Goal: Information Seeking & Learning: Learn about a topic

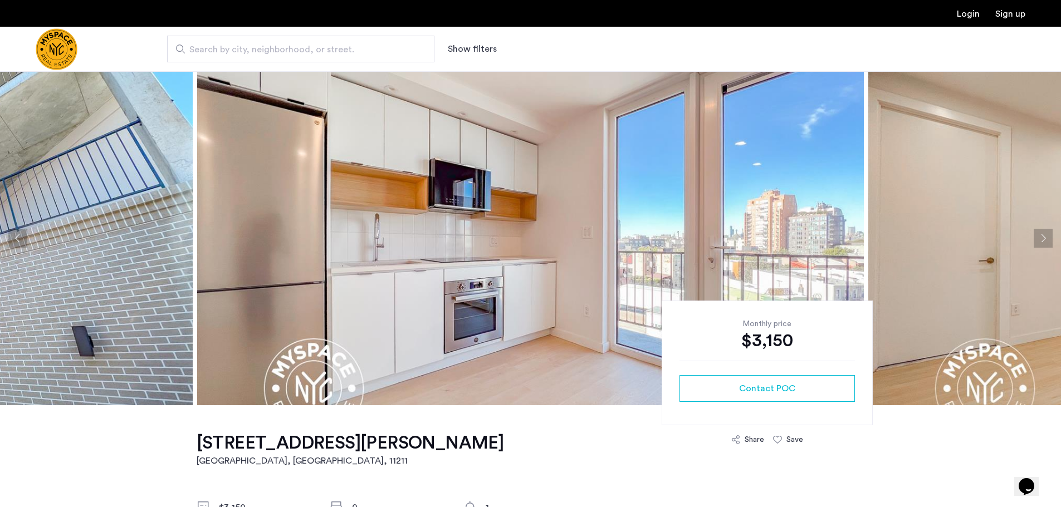
click at [1043, 238] on button "Next apartment" at bounding box center [1043, 238] width 19 height 19
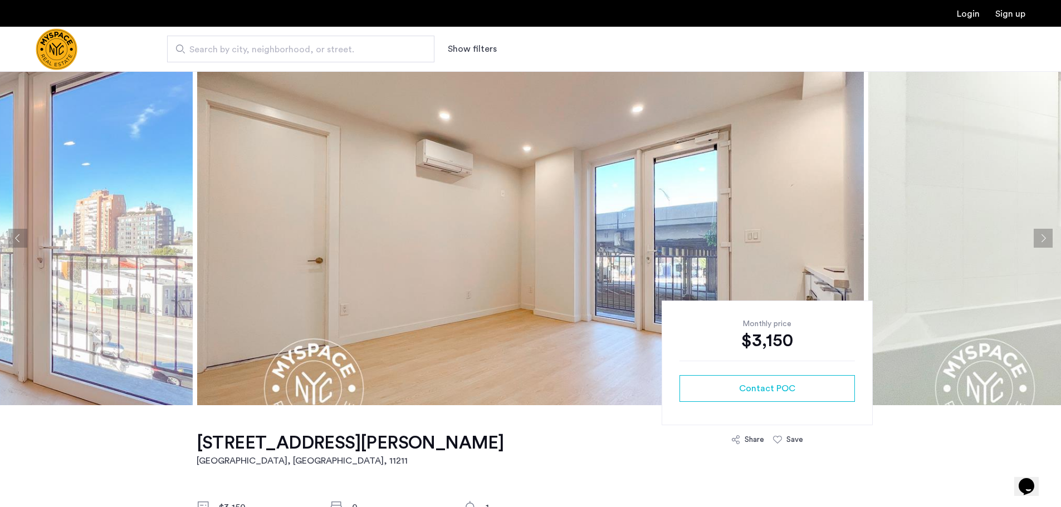
click at [1043, 236] on button "Next apartment" at bounding box center [1043, 238] width 19 height 19
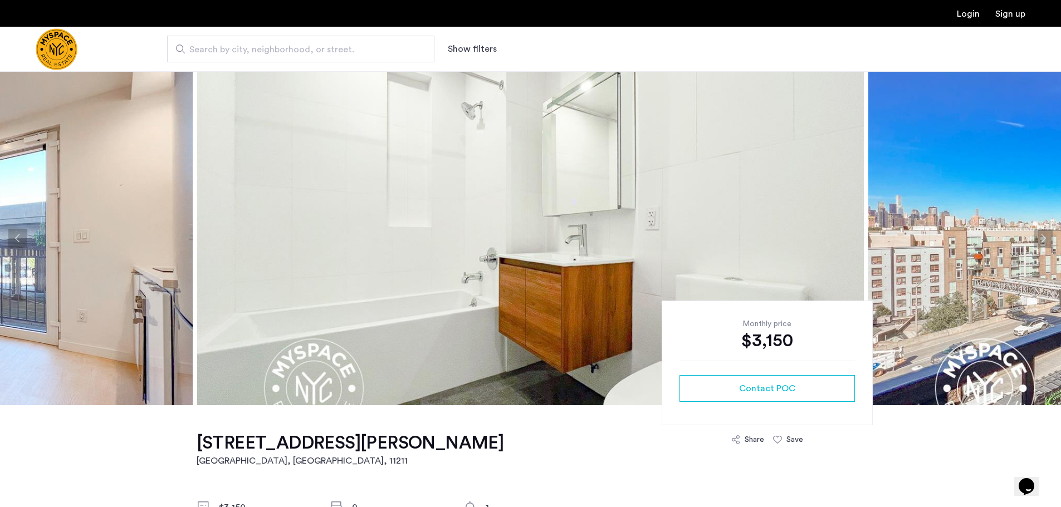
click at [1043, 236] on button "Next apartment" at bounding box center [1043, 238] width 19 height 19
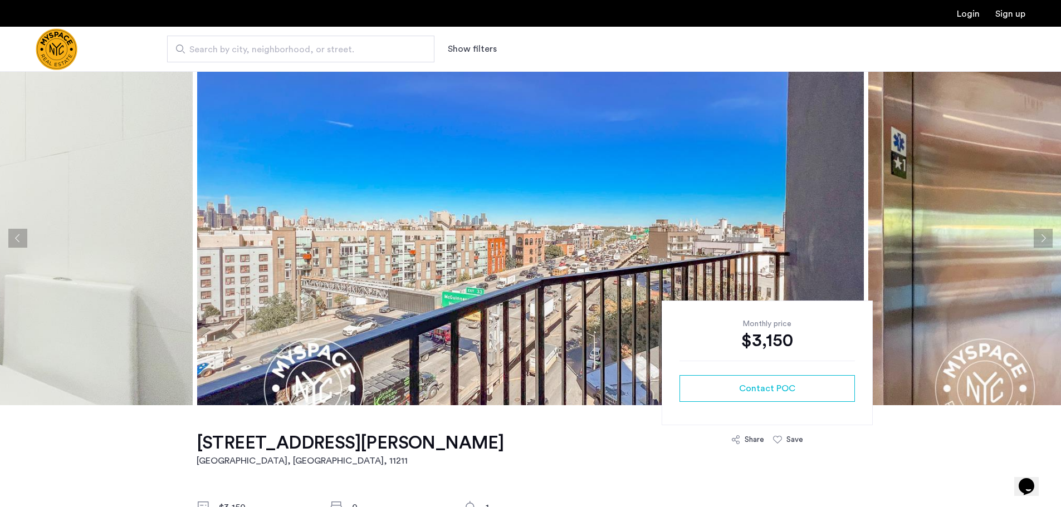
click at [1043, 236] on button "Next apartment" at bounding box center [1043, 238] width 19 height 19
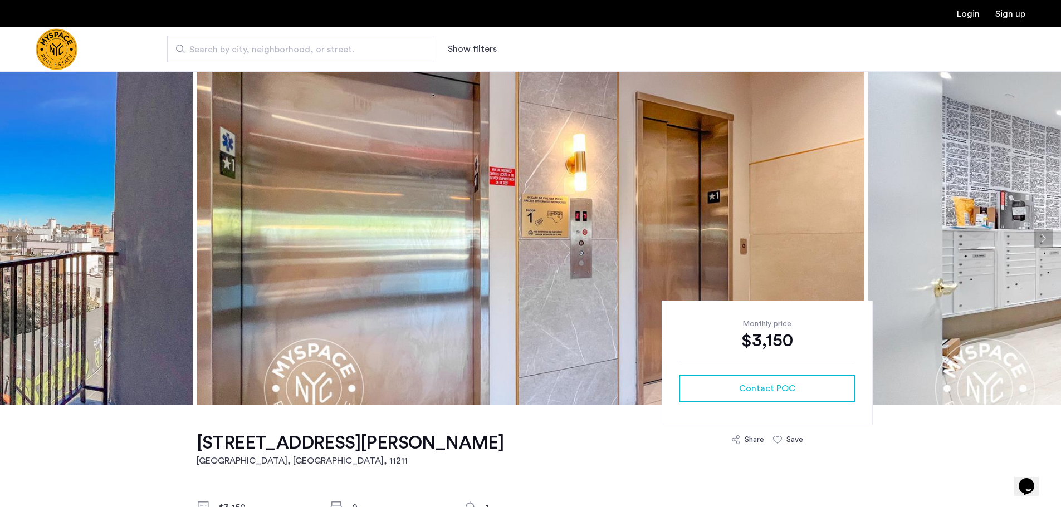
click at [1047, 237] on button "Next apartment" at bounding box center [1043, 238] width 19 height 19
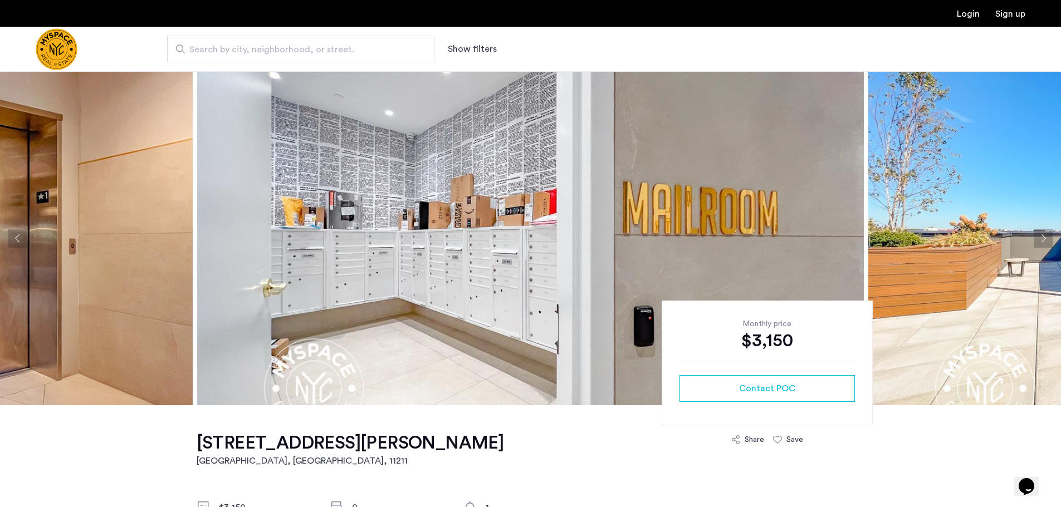
click at [1047, 237] on button "Next apartment" at bounding box center [1043, 238] width 19 height 19
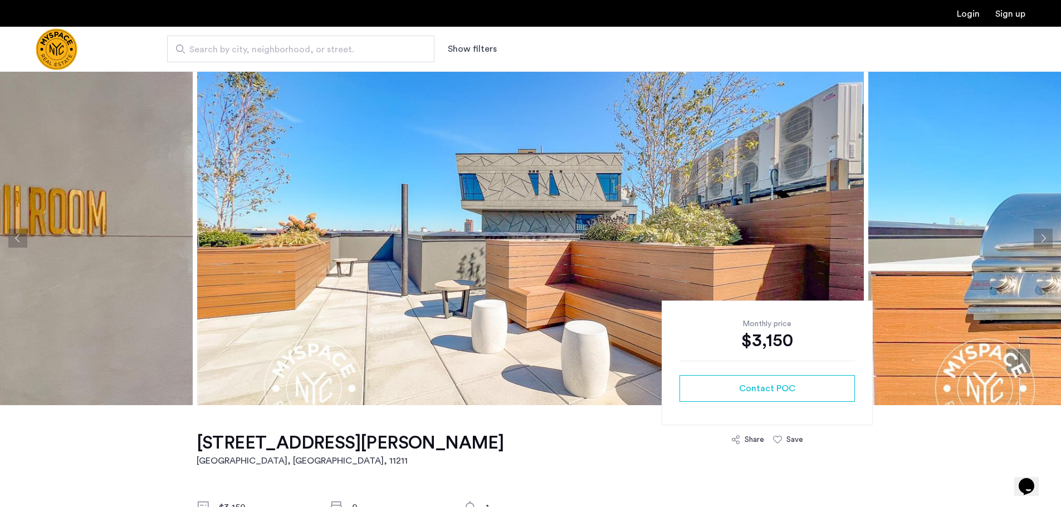
click at [1047, 237] on button "Next apartment" at bounding box center [1043, 238] width 19 height 19
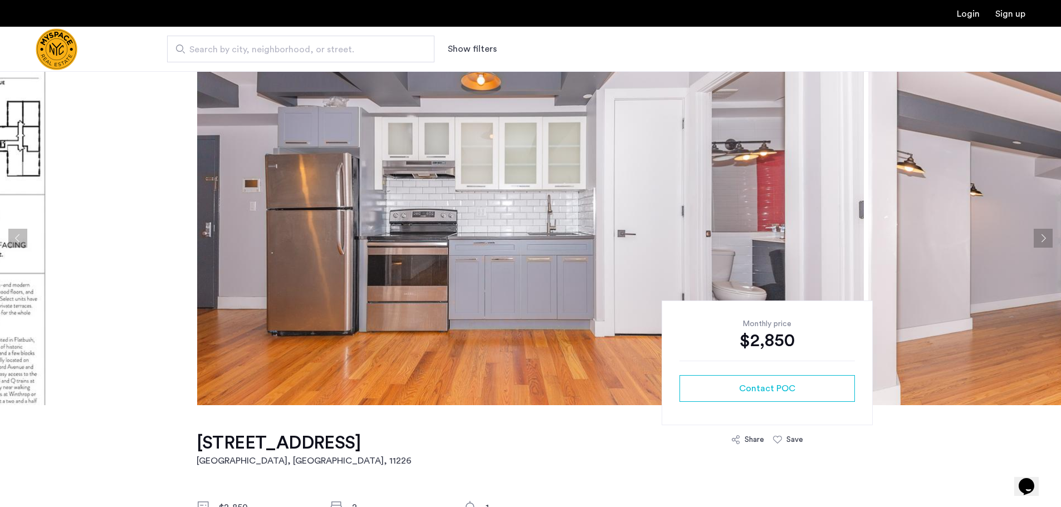
click at [1043, 239] on button "Next apartment" at bounding box center [1043, 238] width 19 height 19
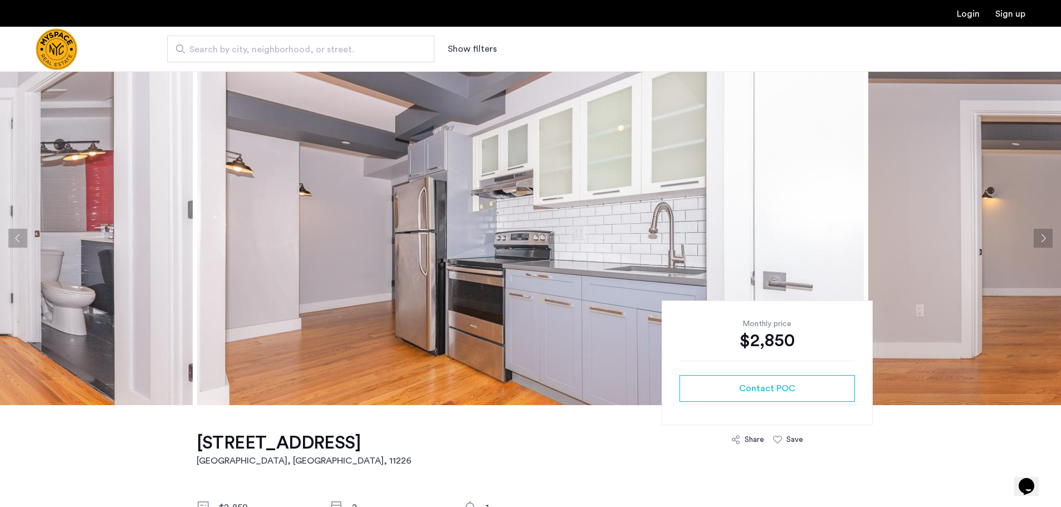
click at [1042, 239] on button "Next apartment" at bounding box center [1043, 238] width 19 height 19
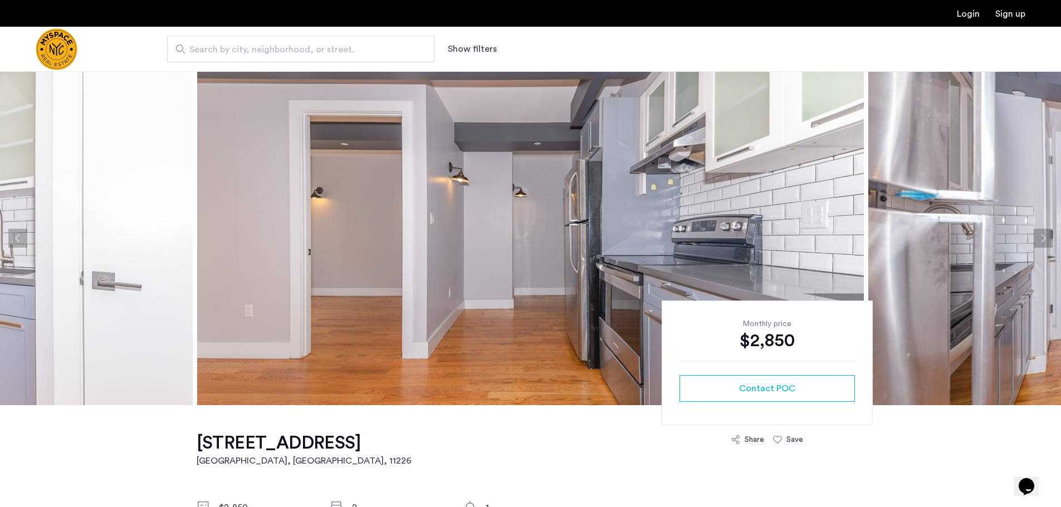
click at [1042, 239] on button "Next apartment" at bounding box center [1043, 238] width 19 height 19
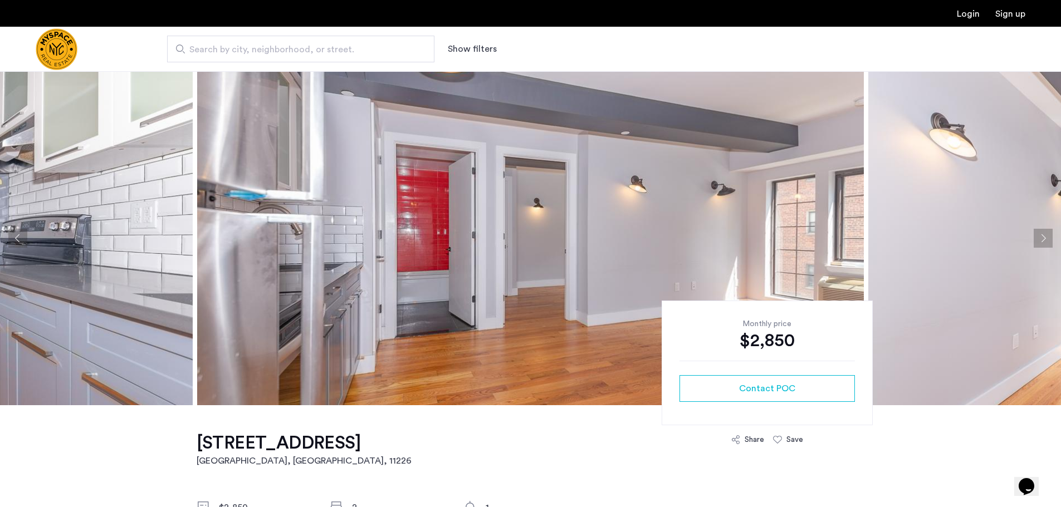
click at [1042, 239] on button "Next apartment" at bounding box center [1043, 238] width 19 height 19
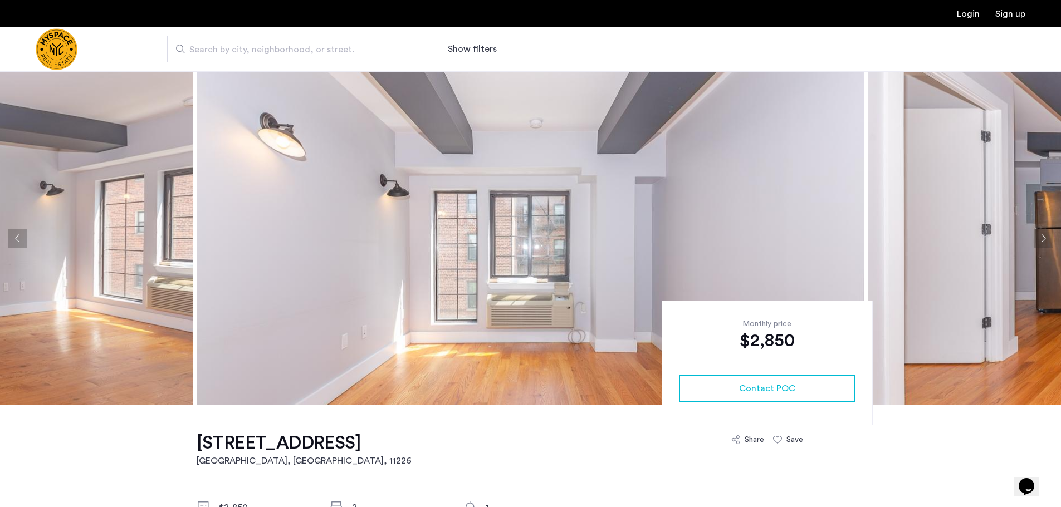
click at [1040, 236] on button "Next apartment" at bounding box center [1043, 238] width 19 height 19
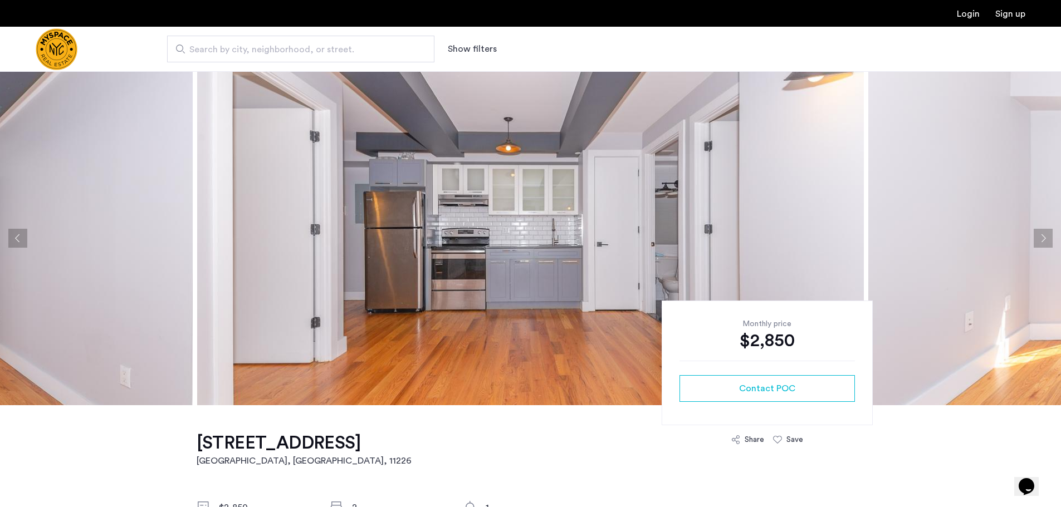
click at [1040, 236] on button "Next apartment" at bounding box center [1043, 238] width 19 height 19
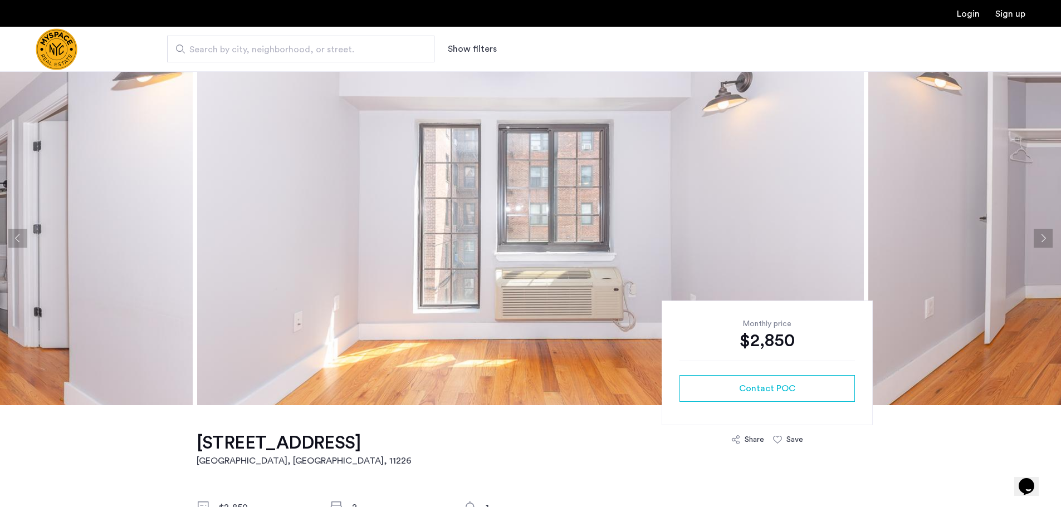
click at [1040, 236] on button "Next apartment" at bounding box center [1043, 238] width 19 height 19
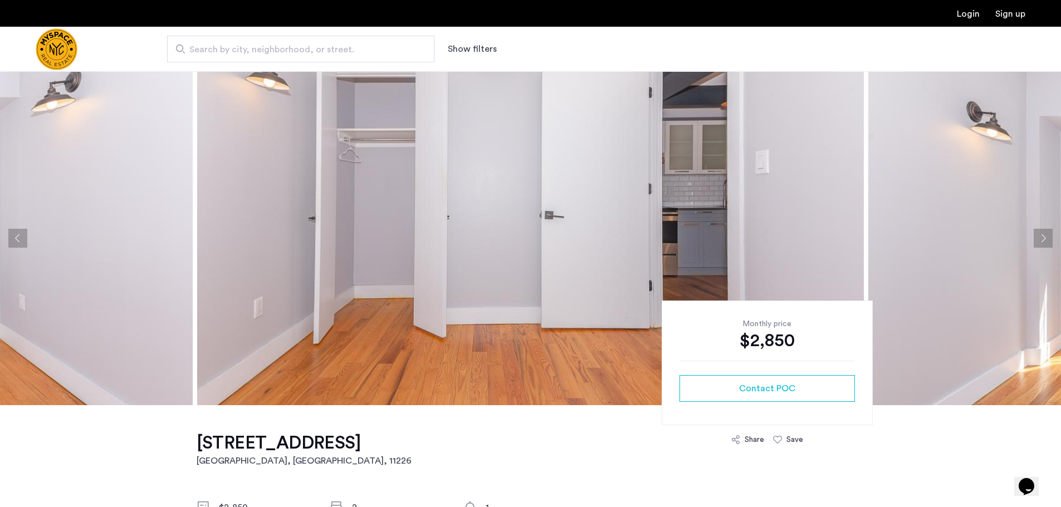
click at [1040, 236] on button "Next apartment" at bounding box center [1043, 238] width 19 height 19
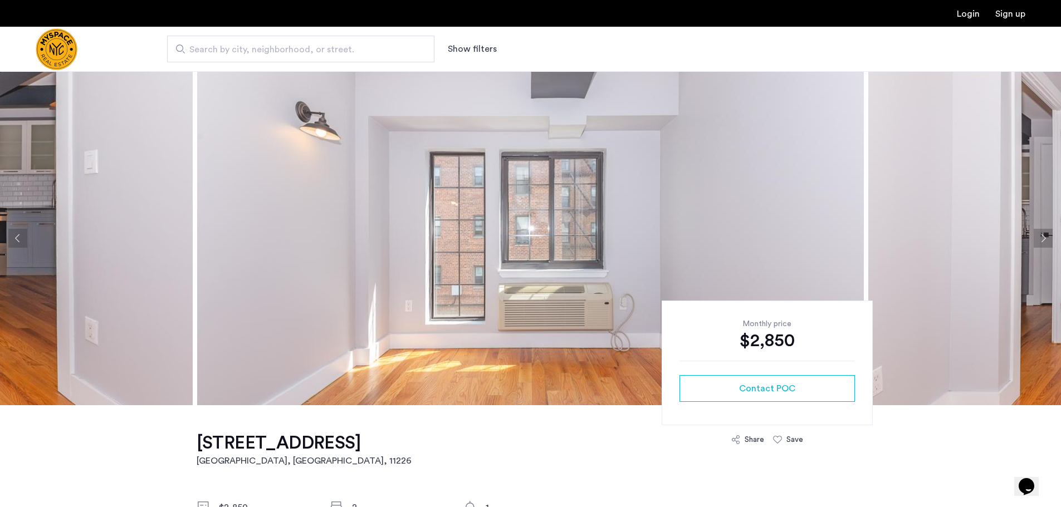
click at [1040, 236] on button "Next apartment" at bounding box center [1043, 238] width 19 height 19
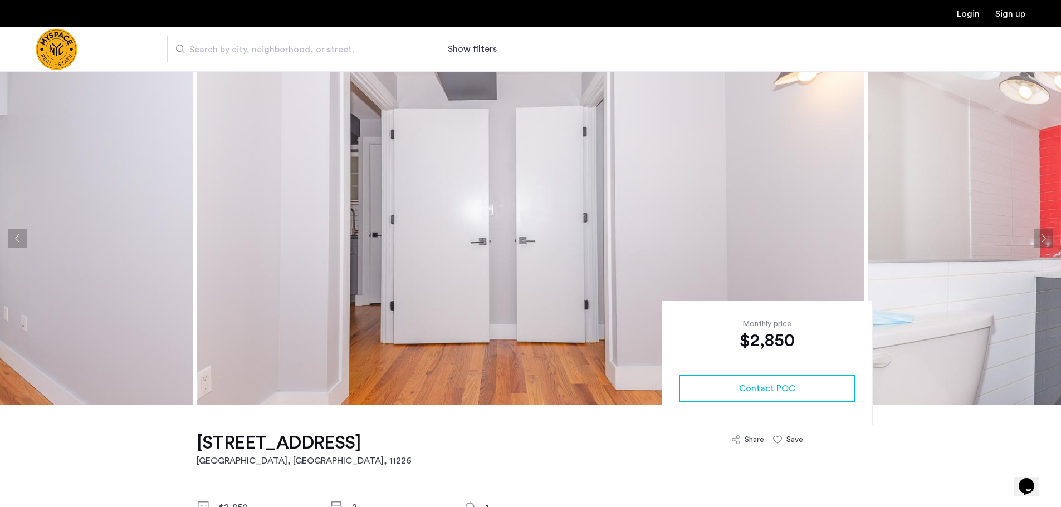
click at [1040, 236] on button "Next apartment" at bounding box center [1043, 238] width 19 height 19
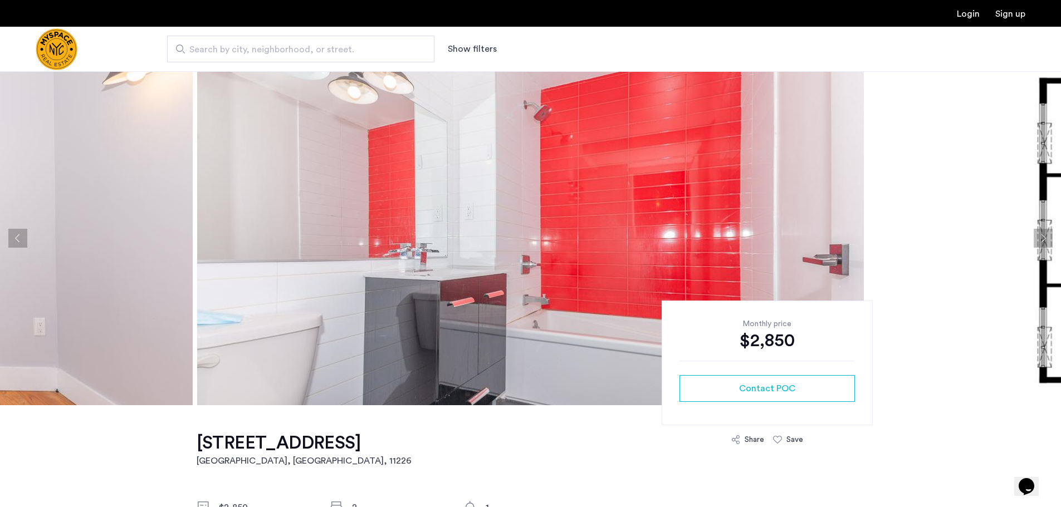
click at [1040, 236] on button "Next apartment" at bounding box center [1043, 238] width 19 height 19
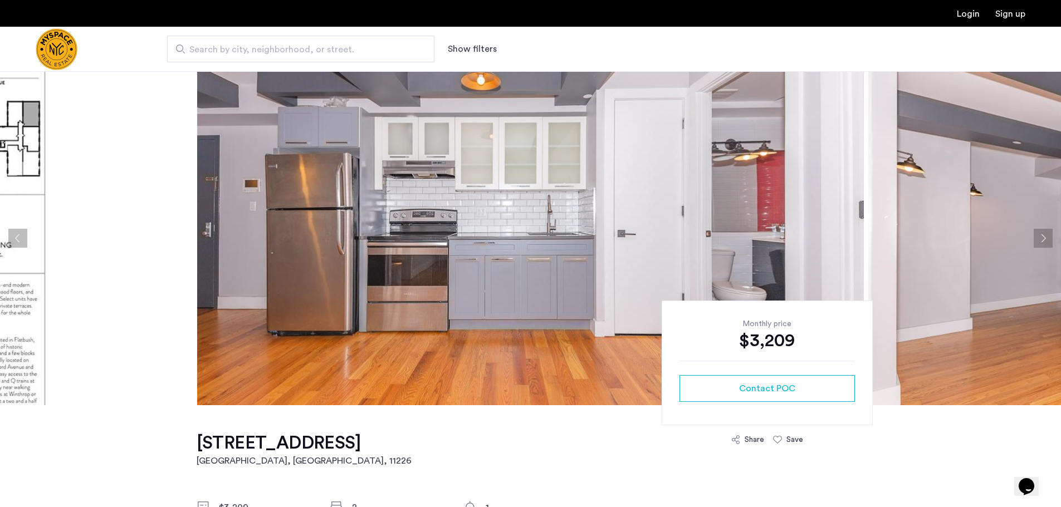
click at [1039, 243] on button "Next apartment" at bounding box center [1043, 238] width 19 height 19
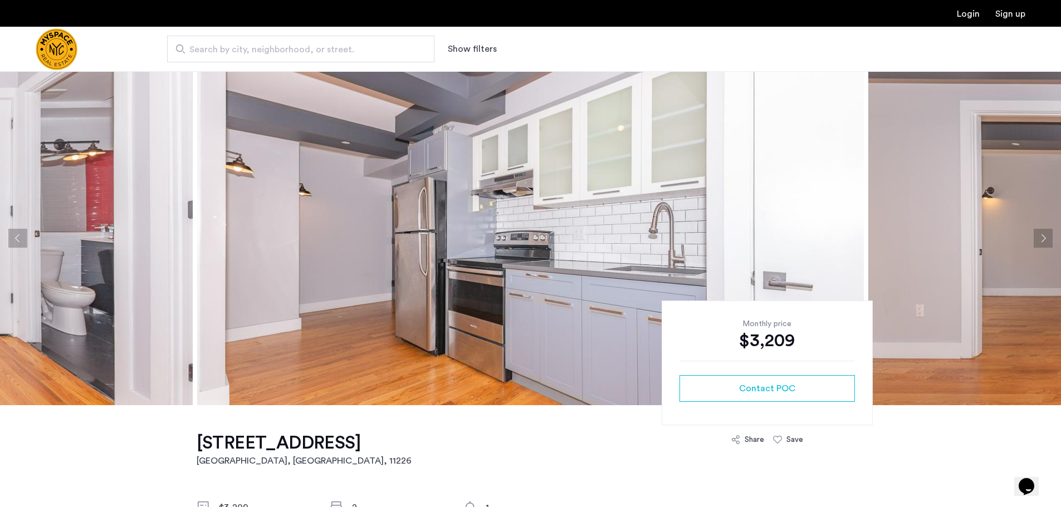
click at [1039, 243] on button "Next apartment" at bounding box center [1043, 238] width 19 height 19
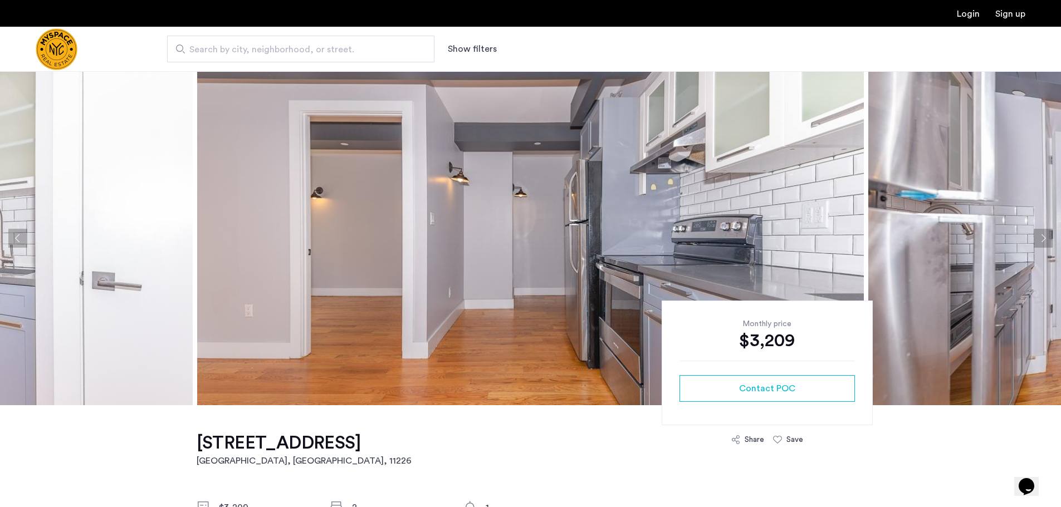
click at [1039, 243] on button "Next apartment" at bounding box center [1043, 238] width 19 height 19
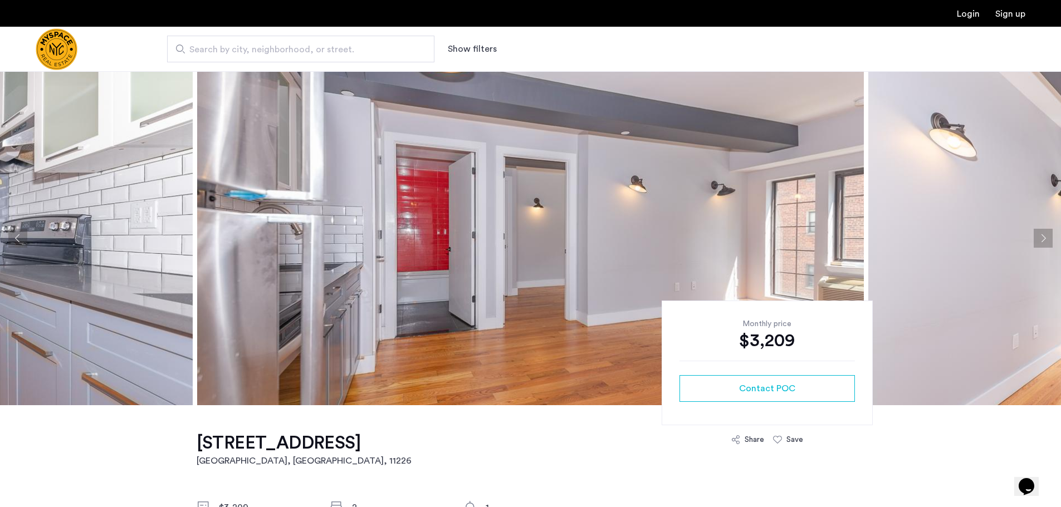
click at [1039, 243] on button "Next apartment" at bounding box center [1043, 238] width 19 height 19
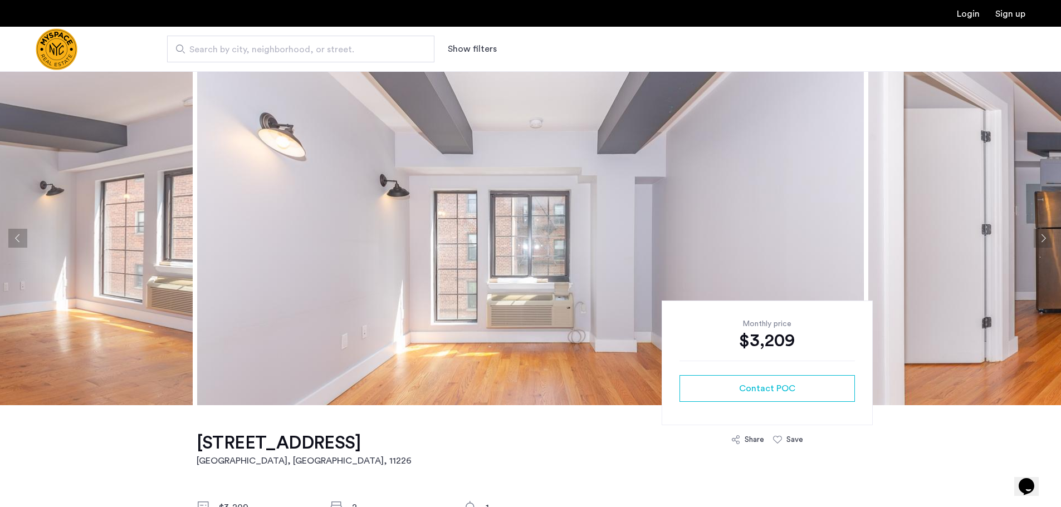
click at [1039, 243] on button "Next apartment" at bounding box center [1043, 238] width 19 height 19
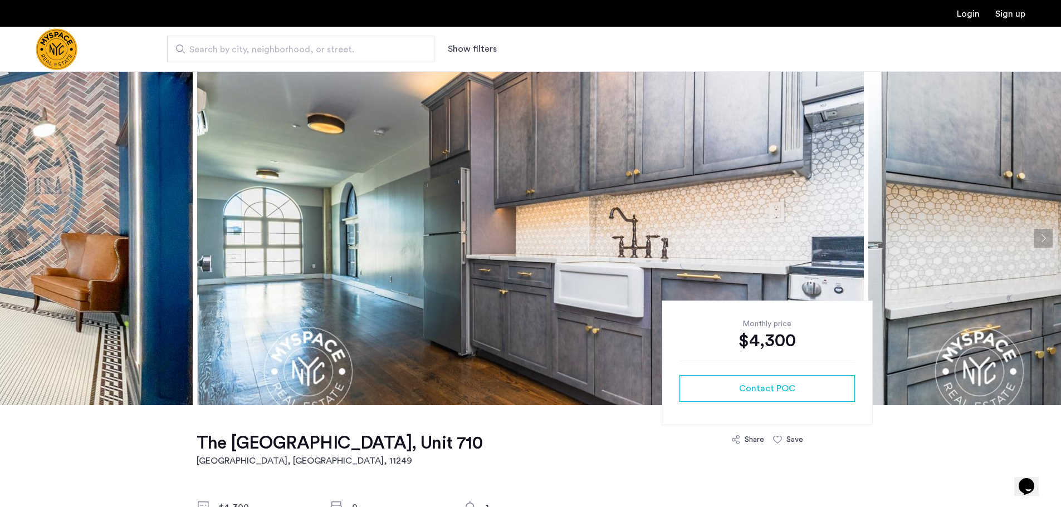
click at [1039, 239] on button "Next apartment" at bounding box center [1043, 238] width 19 height 19
click at [1043, 236] on button "Next apartment" at bounding box center [1043, 238] width 19 height 19
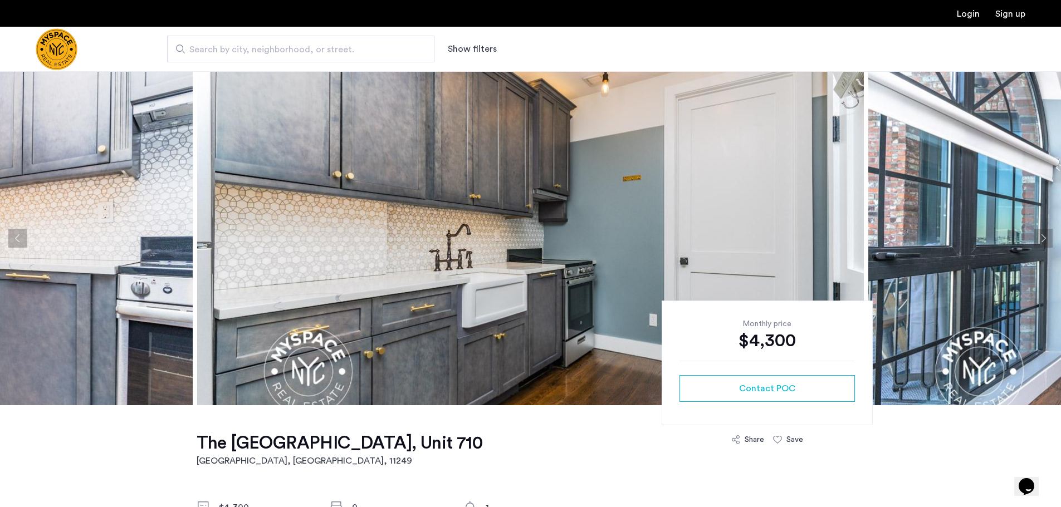
click at [1042, 237] on button "Next apartment" at bounding box center [1043, 238] width 19 height 19
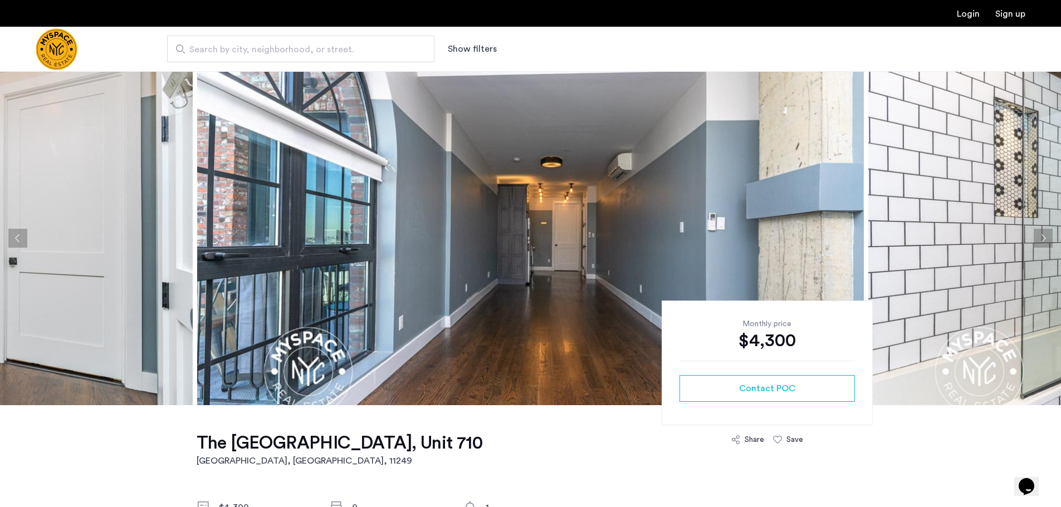
click at [1042, 237] on button "Next apartment" at bounding box center [1043, 238] width 19 height 19
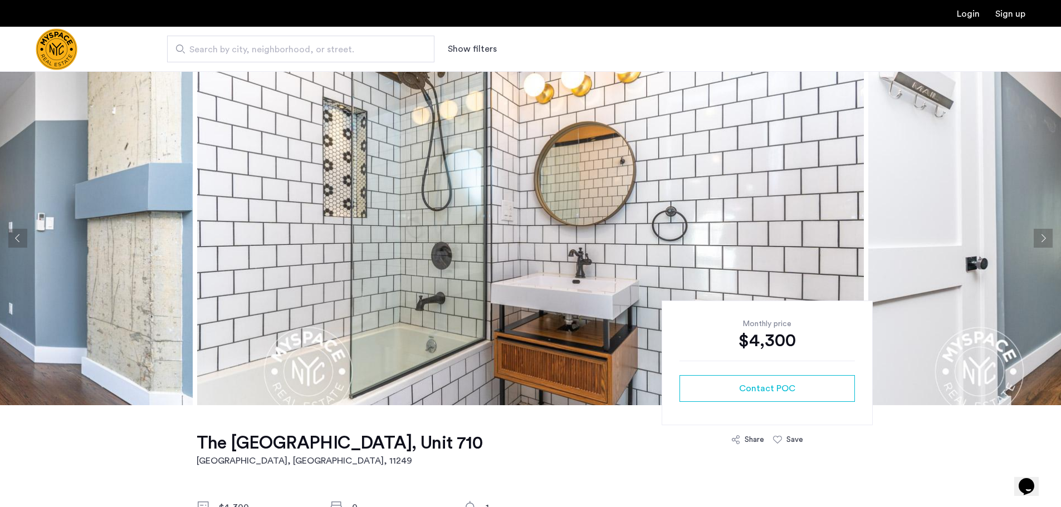
click at [1042, 237] on button "Next apartment" at bounding box center [1043, 238] width 19 height 19
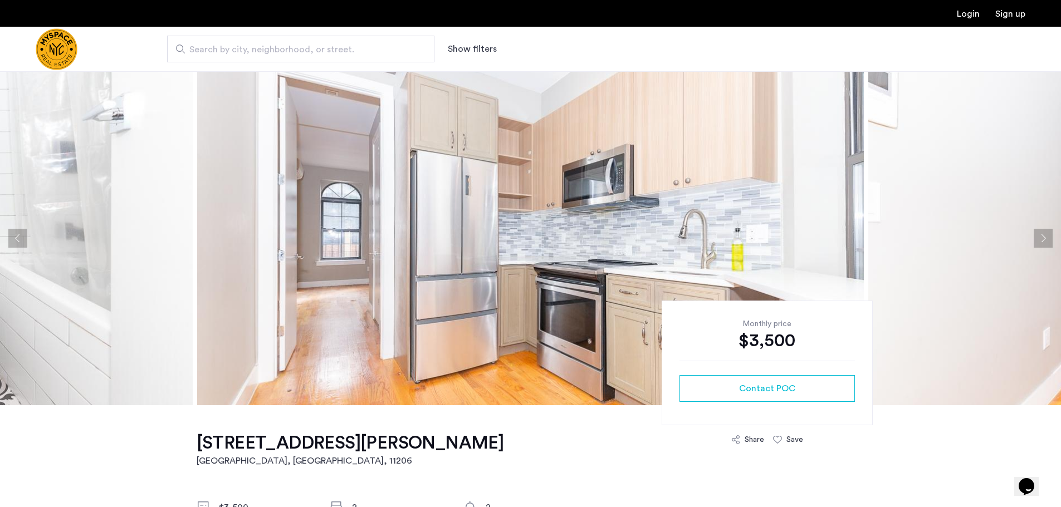
click at [1036, 233] on button "Next apartment" at bounding box center [1043, 238] width 19 height 19
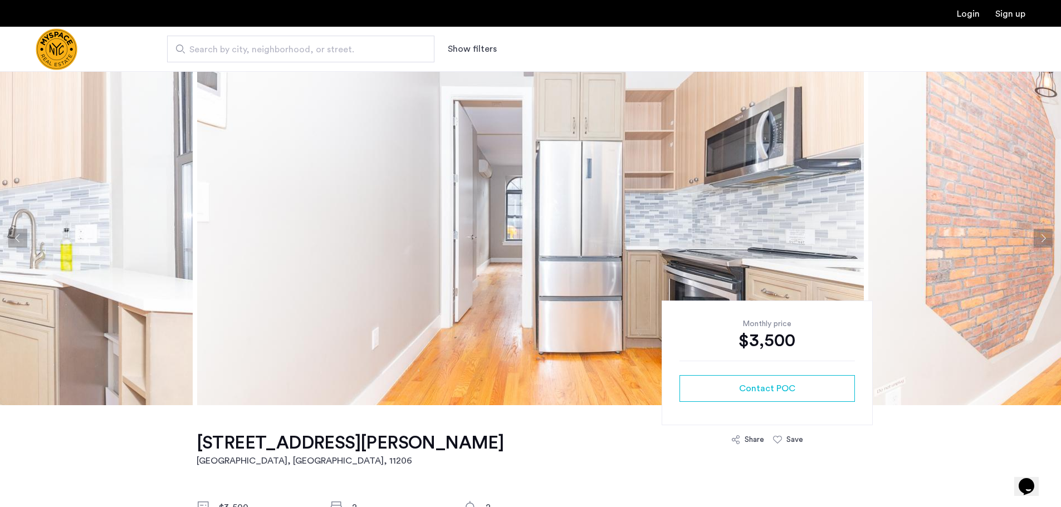
click at [1036, 233] on button "Next apartment" at bounding box center [1043, 238] width 19 height 19
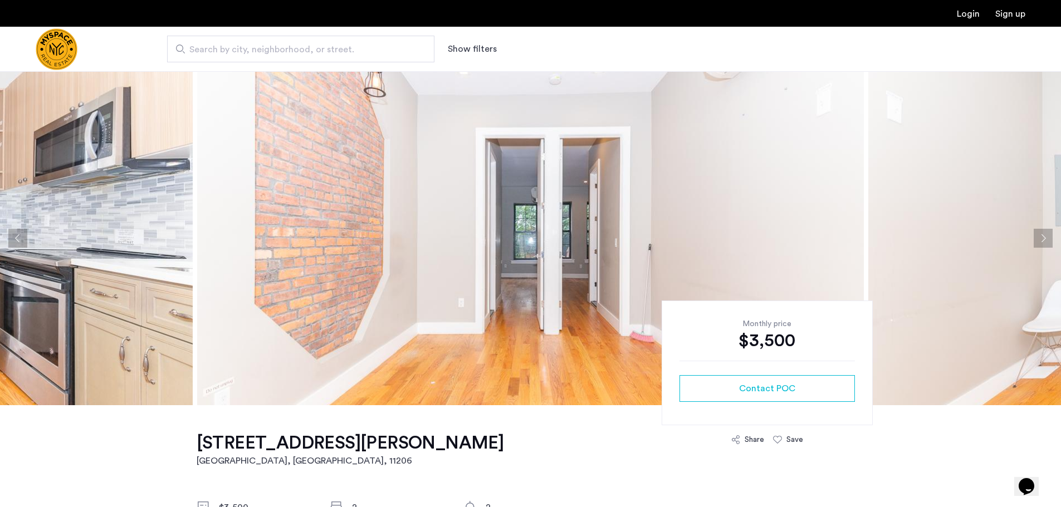
click at [1046, 233] on button "Next apartment" at bounding box center [1043, 238] width 19 height 19
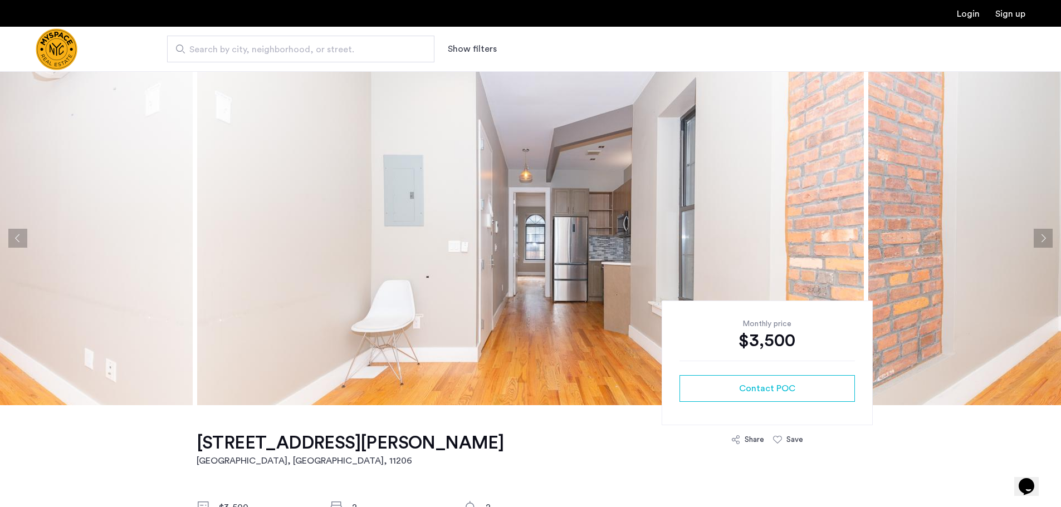
click at [1046, 233] on button "Next apartment" at bounding box center [1043, 238] width 19 height 19
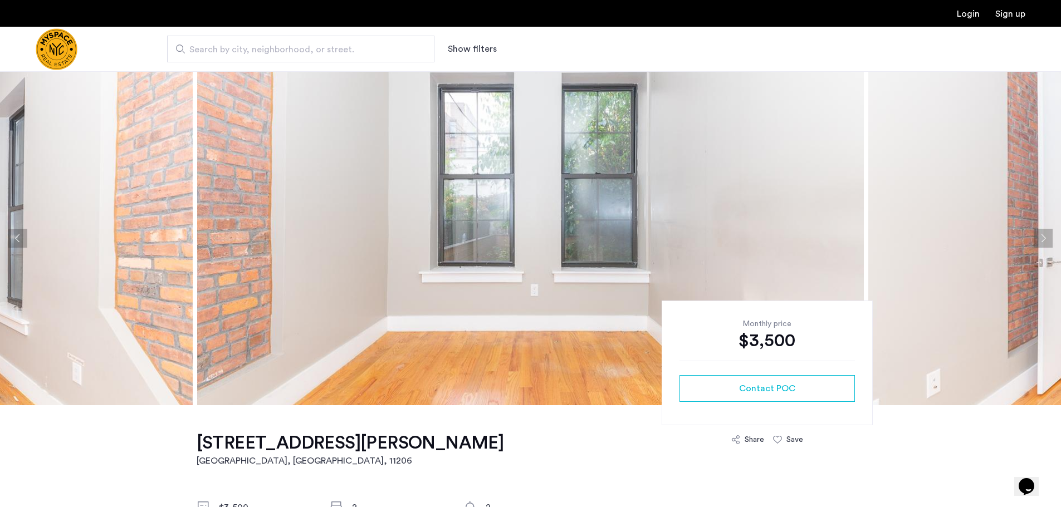
click at [1046, 233] on button "Next apartment" at bounding box center [1043, 238] width 19 height 19
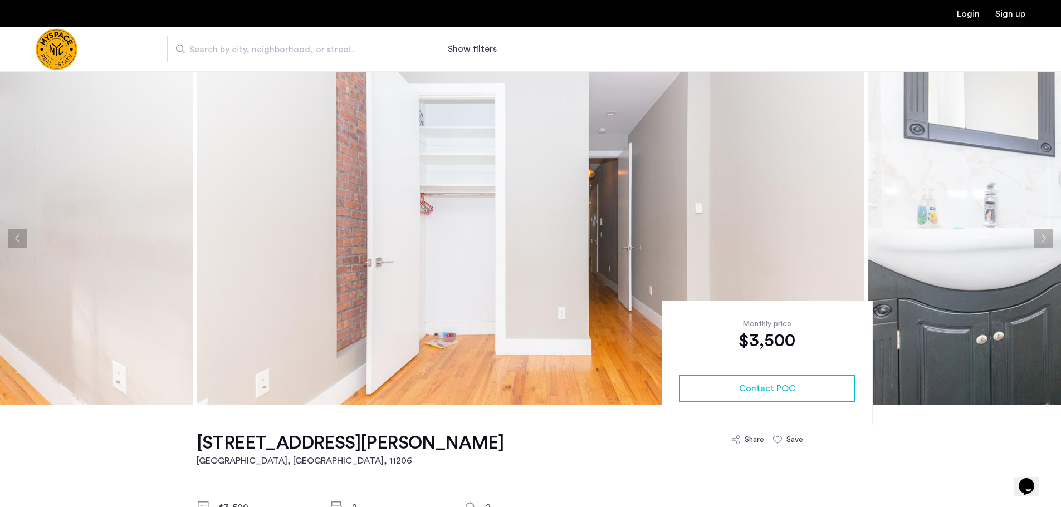
click at [1046, 233] on button "Next apartment" at bounding box center [1043, 238] width 19 height 19
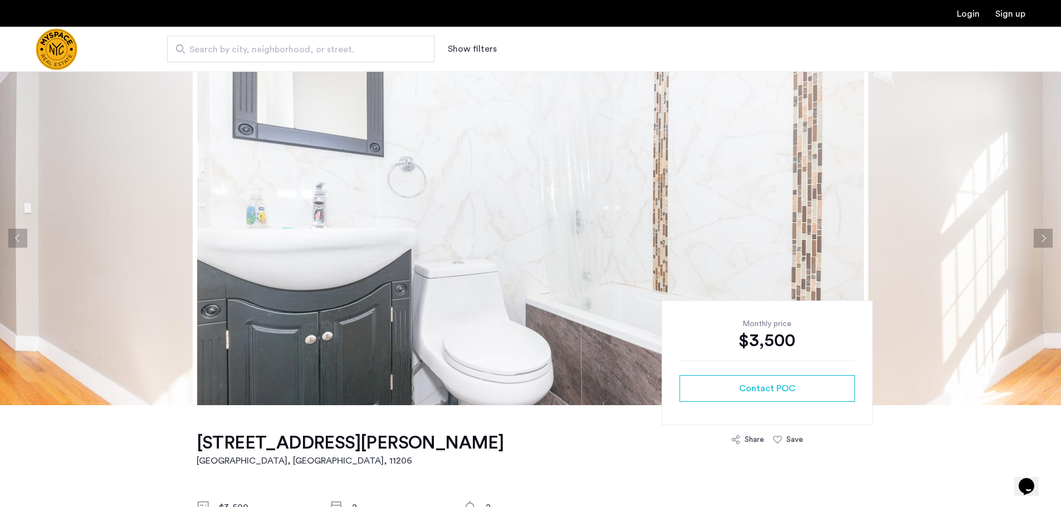
click at [1046, 233] on button "Next apartment" at bounding box center [1043, 238] width 19 height 19
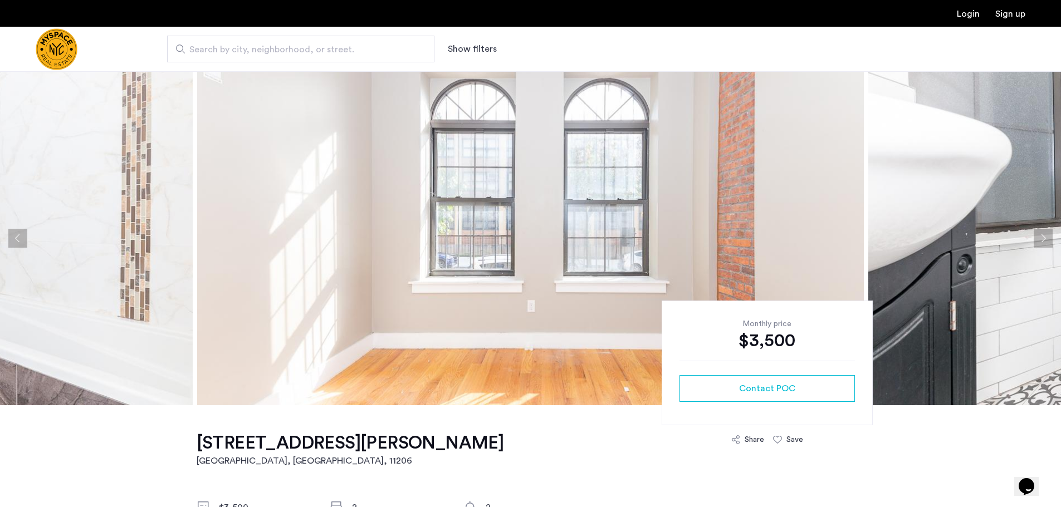
click at [1046, 233] on button "Next apartment" at bounding box center [1043, 238] width 19 height 19
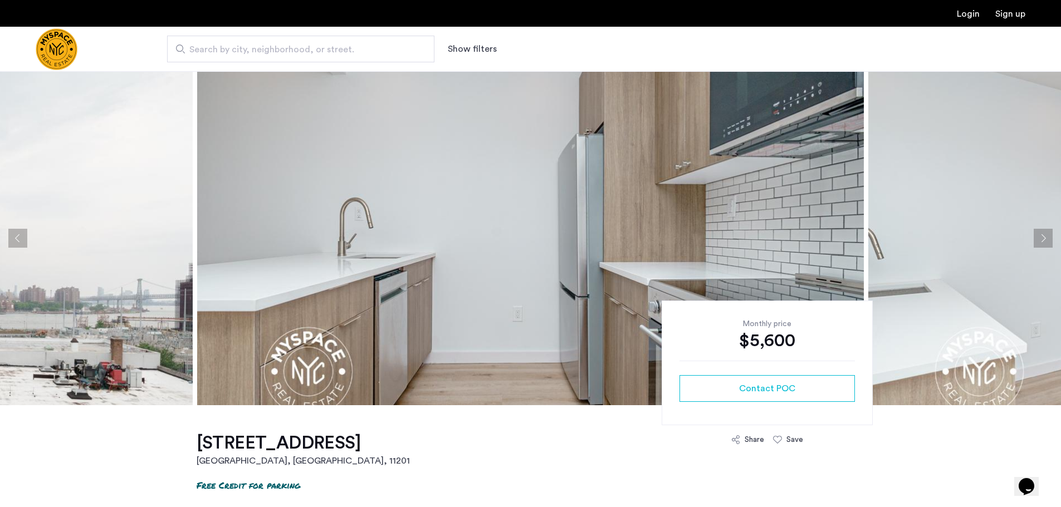
click at [1035, 242] on button "Next apartment" at bounding box center [1043, 238] width 19 height 19
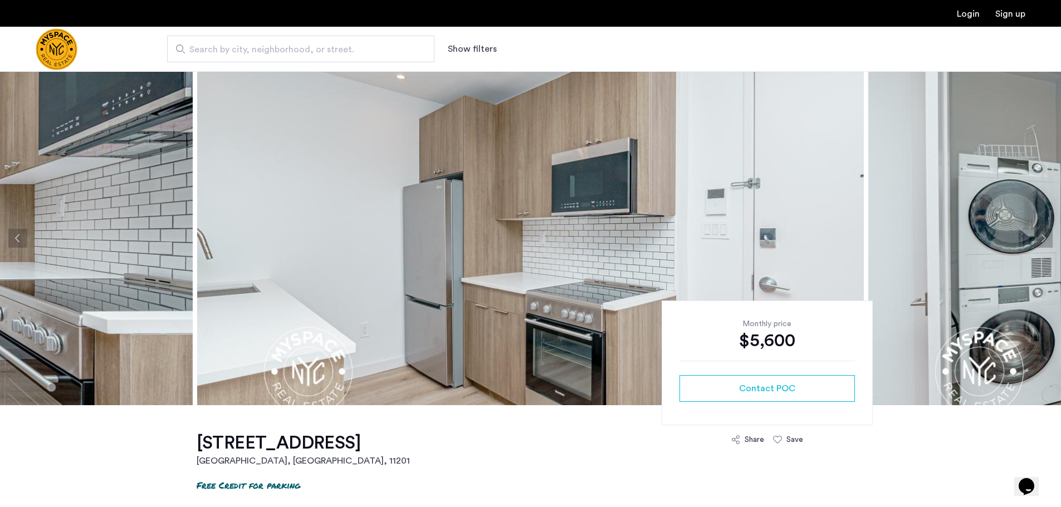
click at [1043, 241] on button "Next apartment" at bounding box center [1043, 238] width 19 height 19
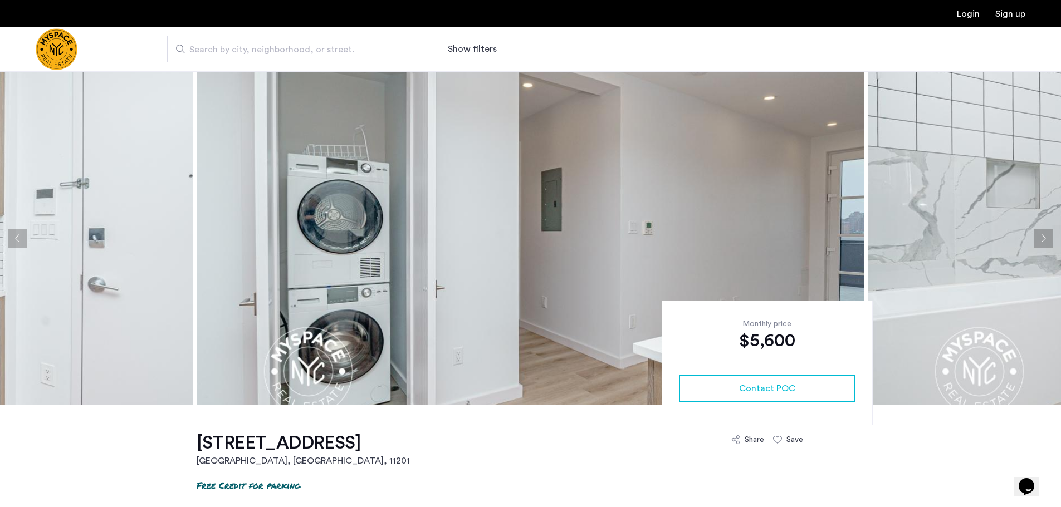
click at [1043, 241] on button "Next apartment" at bounding box center [1043, 238] width 19 height 19
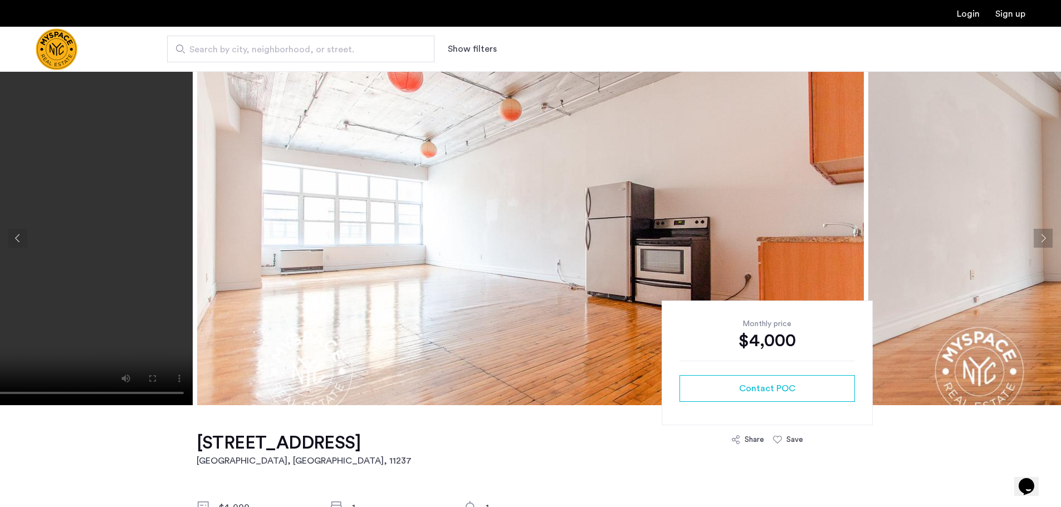
drag, startPoint x: 1047, startPoint y: 241, endPoint x: 1041, endPoint y: 238, distance: 6.5
click at [1047, 241] on button "Next apartment" at bounding box center [1043, 238] width 19 height 19
click at [1041, 238] on button "Next apartment" at bounding box center [1043, 238] width 19 height 19
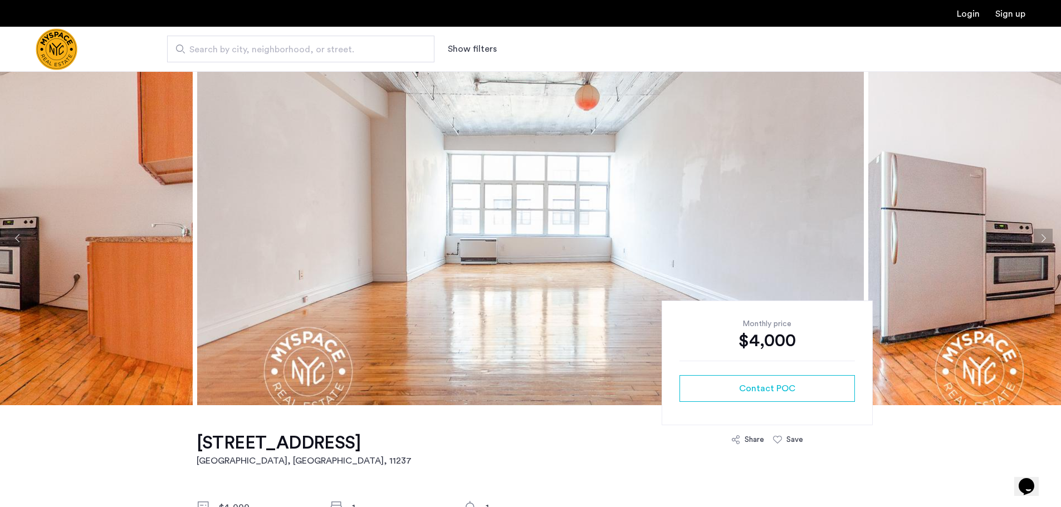
click at [1041, 238] on button "Next apartment" at bounding box center [1043, 238] width 19 height 19
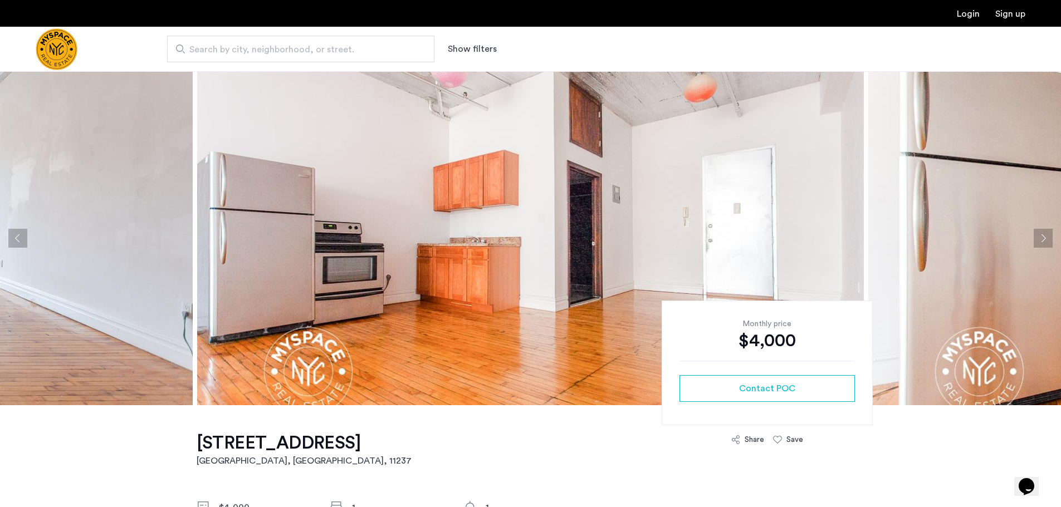
click at [1041, 238] on button "Next apartment" at bounding box center [1043, 238] width 19 height 19
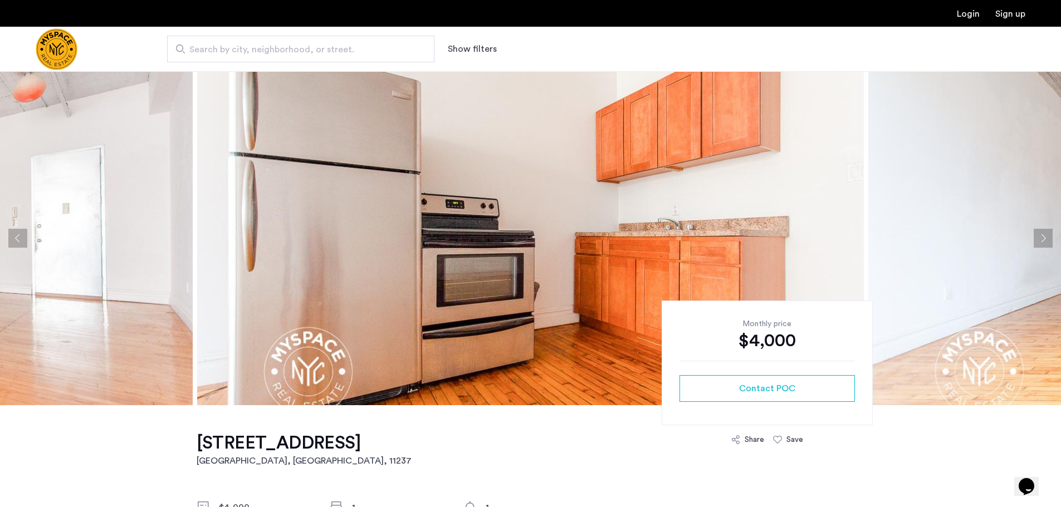
click at [1041, 238] on button "Next apartment" at bounding box center [1043, 238] width 19 height 19
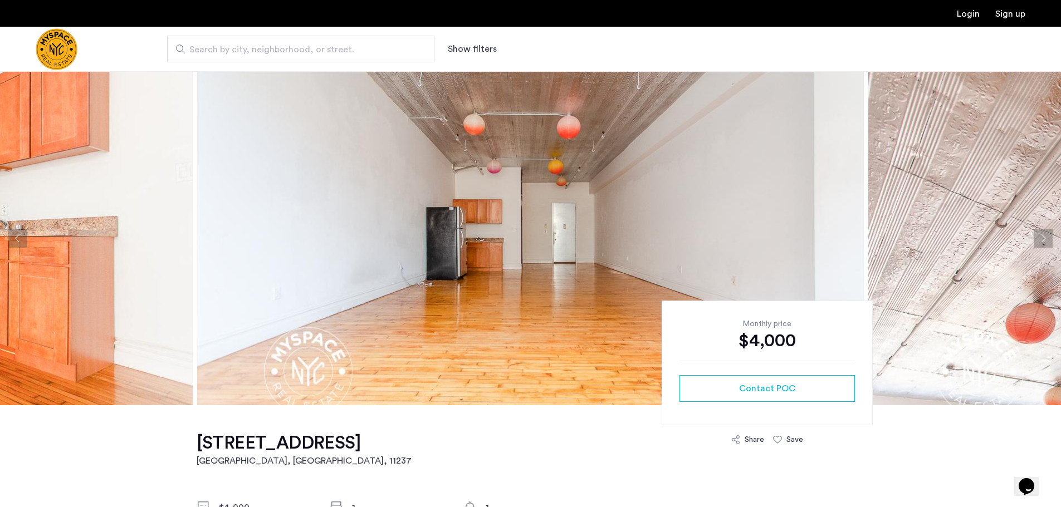
click at [1041, 238] on button "Next apartment" at bounding box center [1043, 238] width 19 height 19
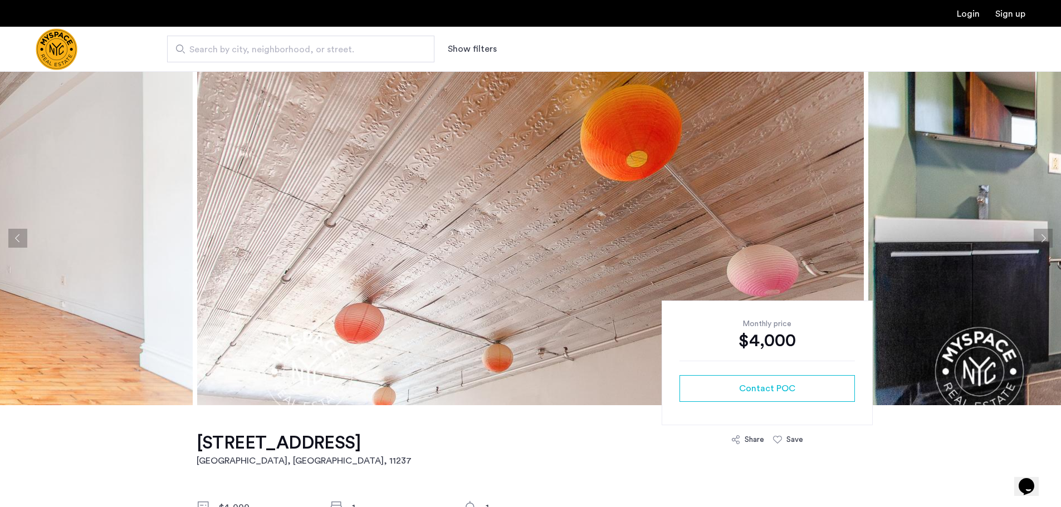
click at [1044, 234] on button "Next apartment" at bounding box center [1043, 238] width 19 height 19
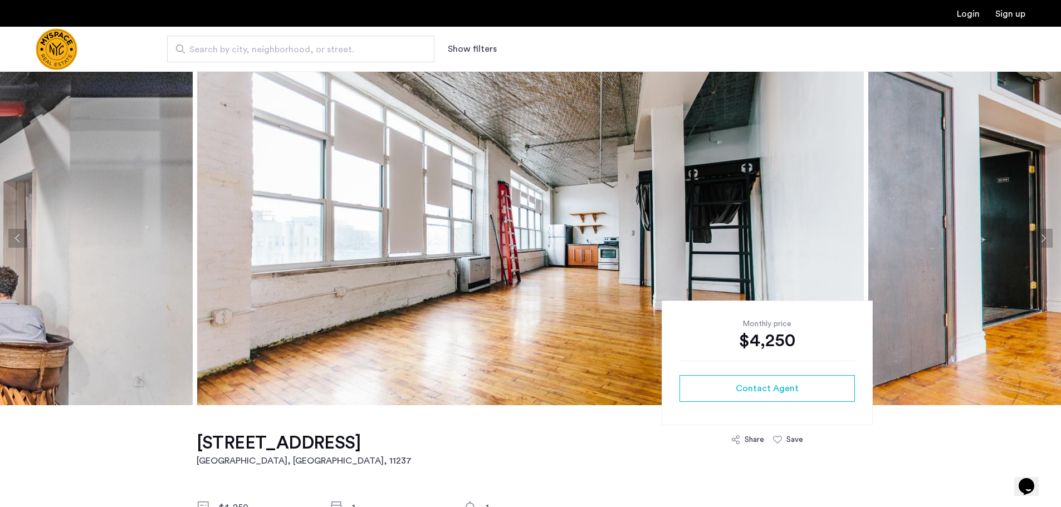
click at [1039, 237] on button "Next apartment" at bounding box center [1043, 238] width 19 height 19
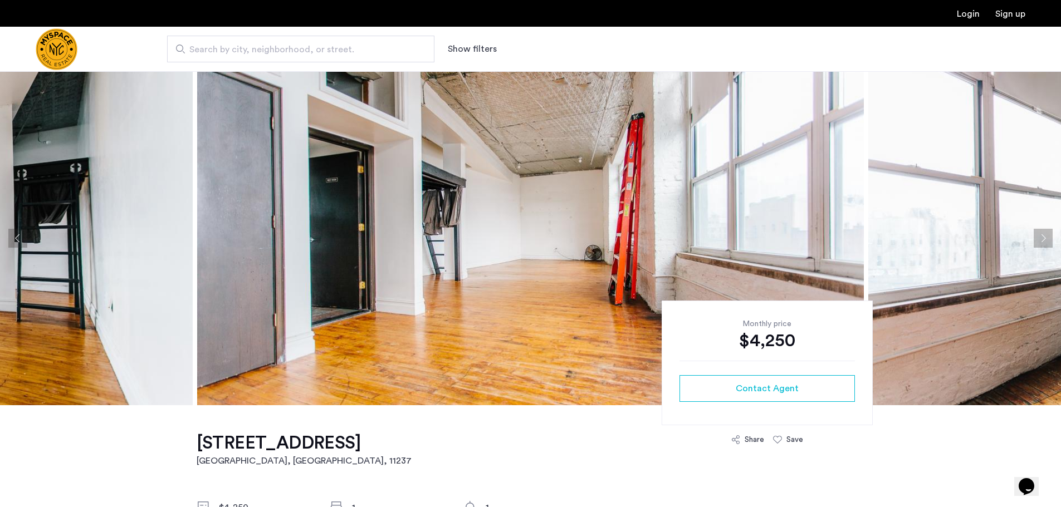
click at [1039, 237] on button "Next apartment" at bounding box center [1043, 238] width 19 height 19
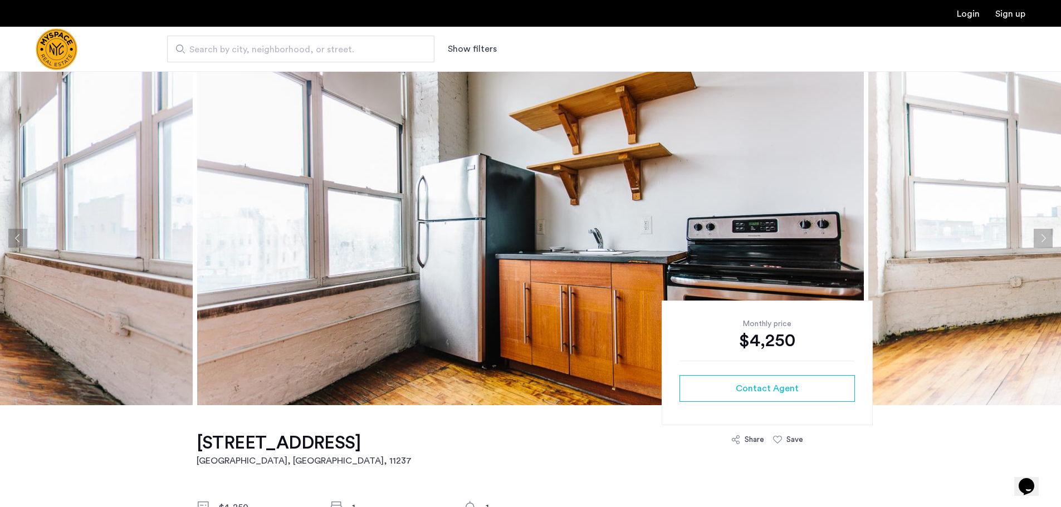
click at [1039, 237] on button "Next apartment" at bounding box center [1043, 238] width 19 height 19
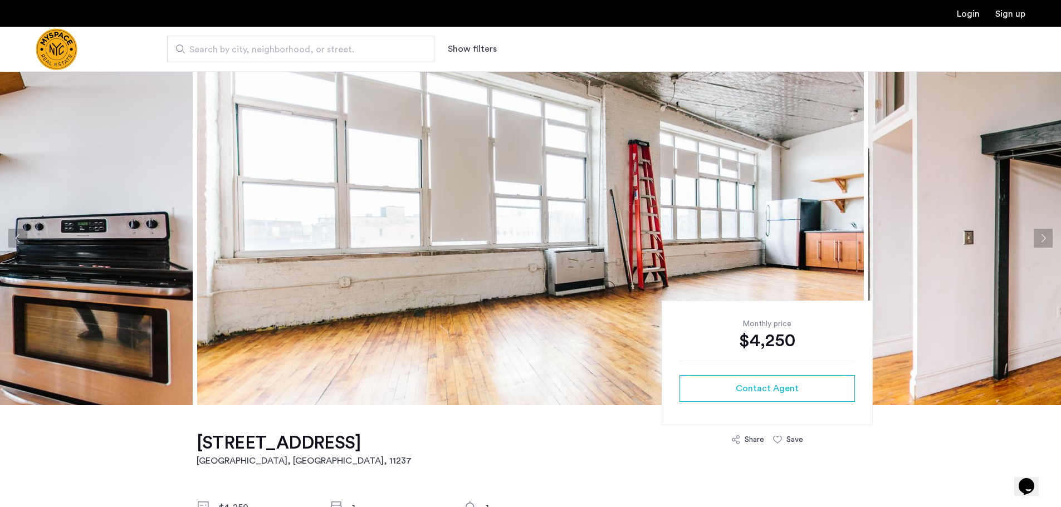
click at [1043, 233] on button "Next apartment" at bounding box center [1043, 238] width 19 height 19
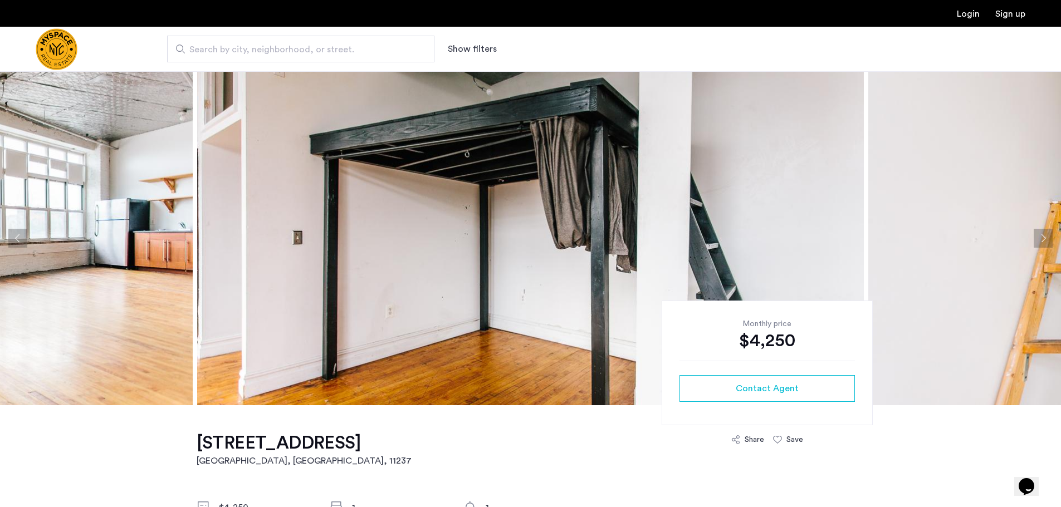
click at [1043, 232] on button "Next apartment" at bounding box center [1043, 238] width 19 height 19
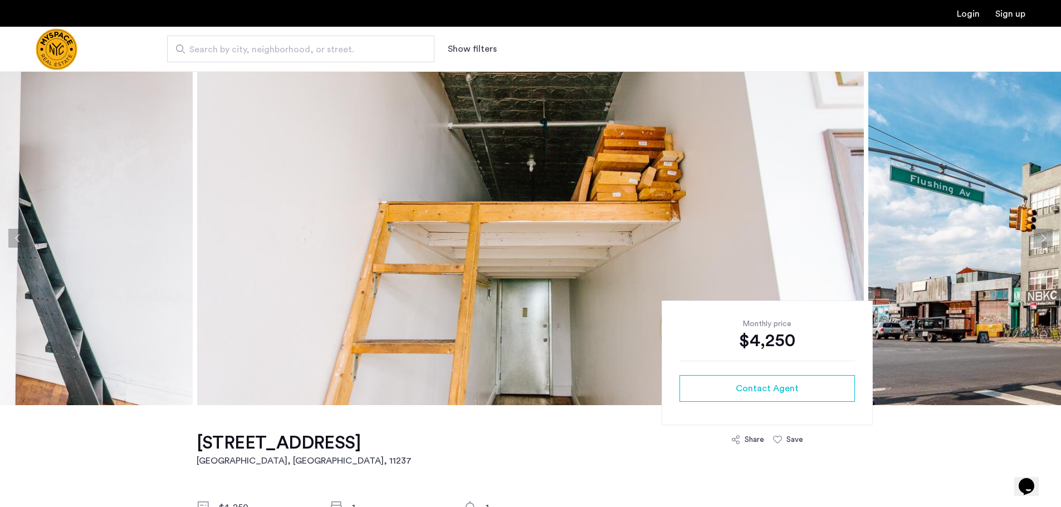
click at [1043, 232] on button "Next apartment" at bounding box center [1043, 238] width 19 height 19
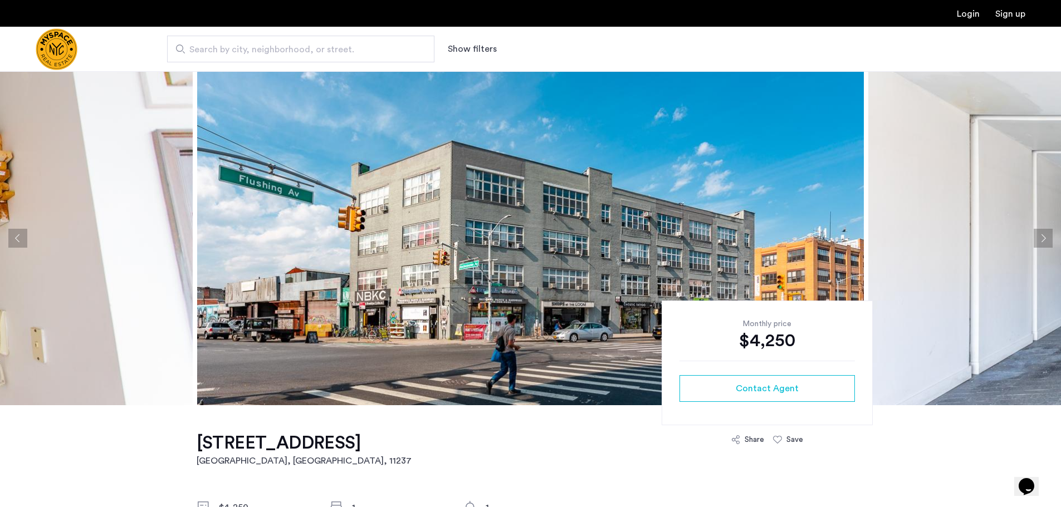
click at [1043, 232] on button "Next apartment" at bounding box center [1043, 238] width 19 height 19
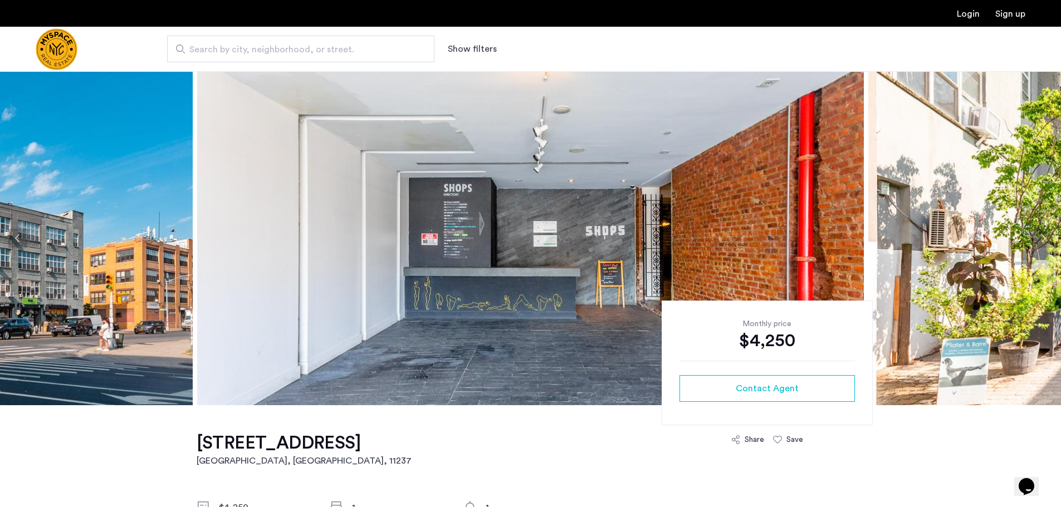
click at [1043, 232] on button "Next apartment" at bounding box center [1043, 238] width 19 height 19
